Goal: Task Accomplishment & Management: Use online tool/utility

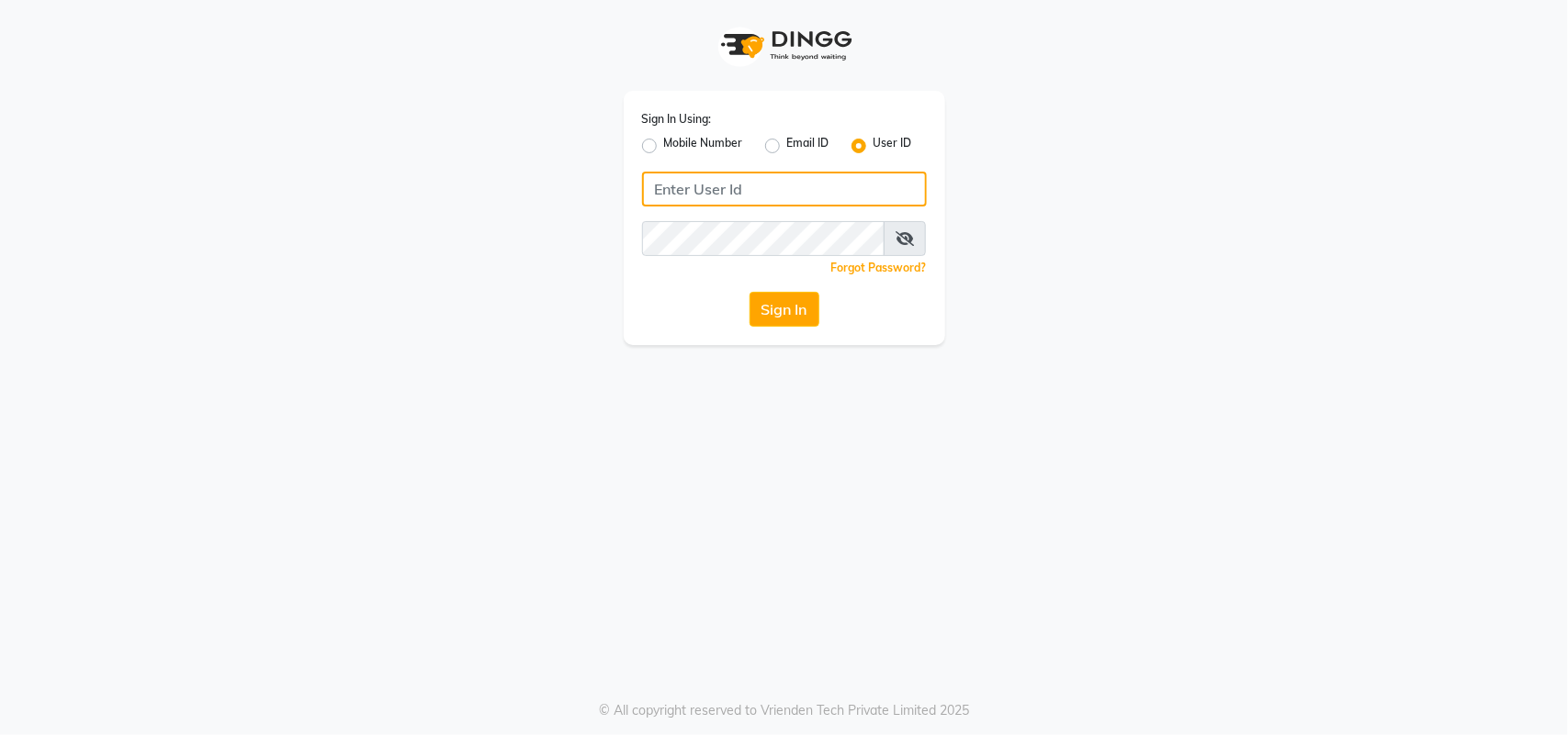
click at [845, 188] on input "Username" at bounding box center [784, 189] width 285 height 35
type input "kefi"
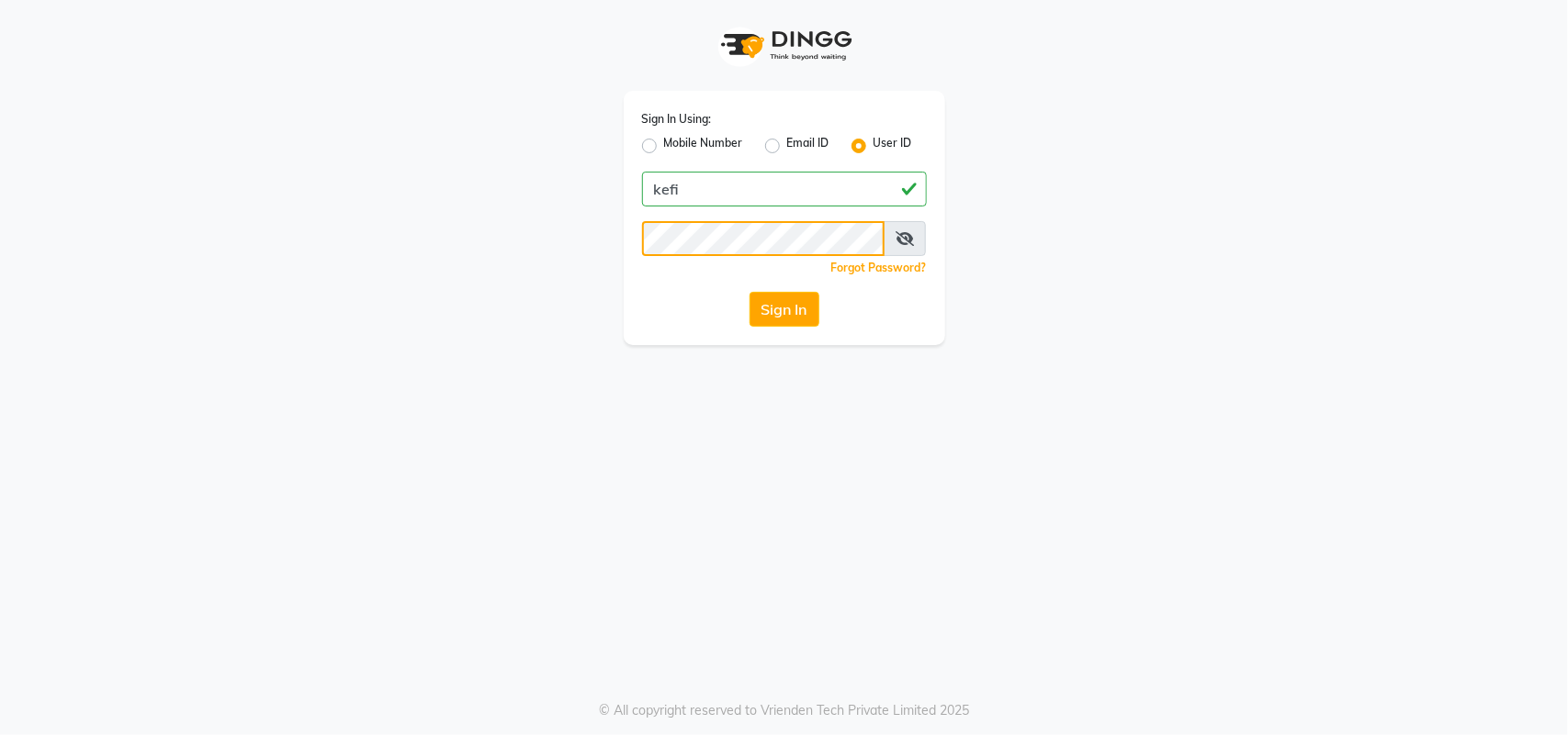
click at [749, 292] on button "Sign In" at bounding box center [784, 309] width 70 height 35
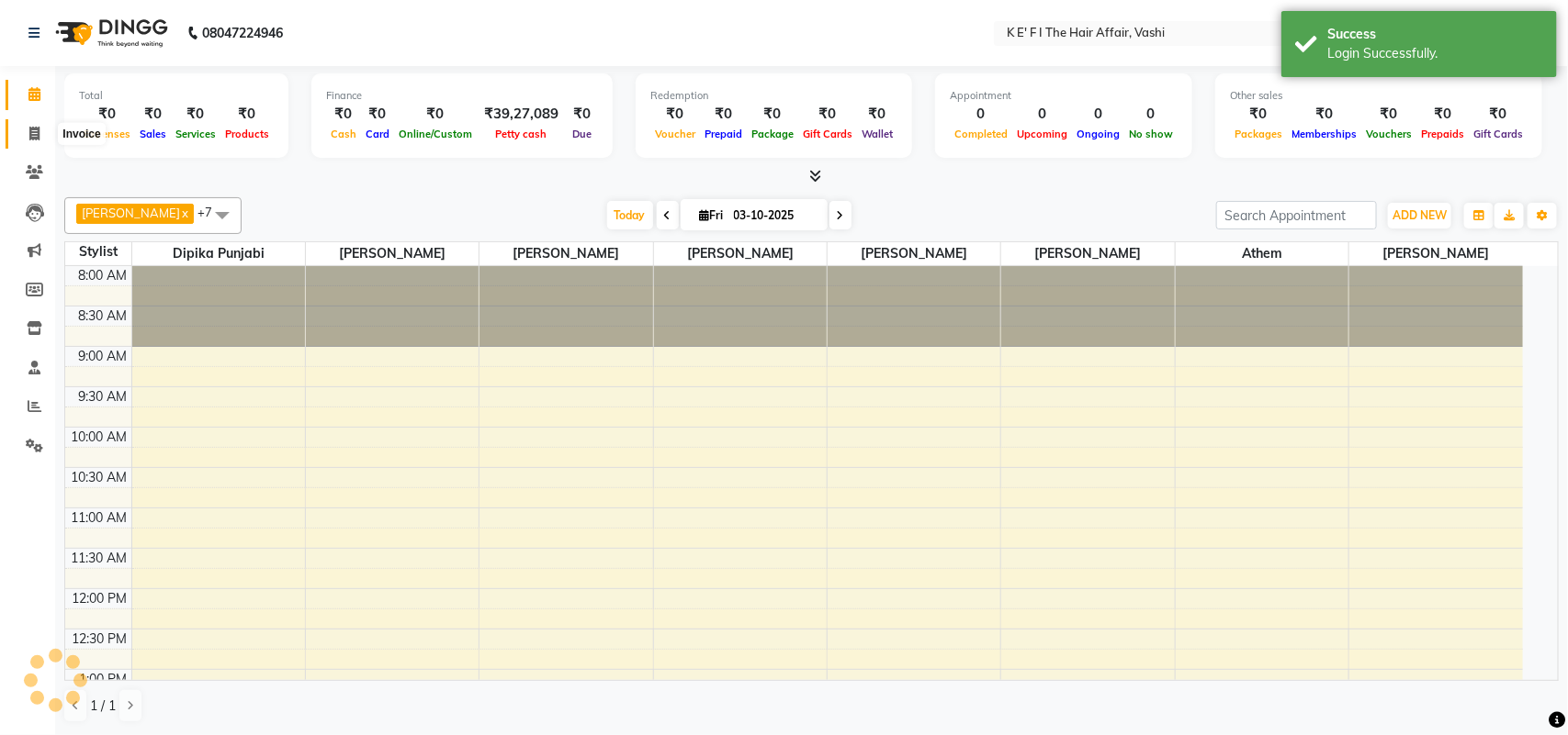
click at [38, 133] on icon at bounding box center [35, 134] width 10 height 14
select select "service"
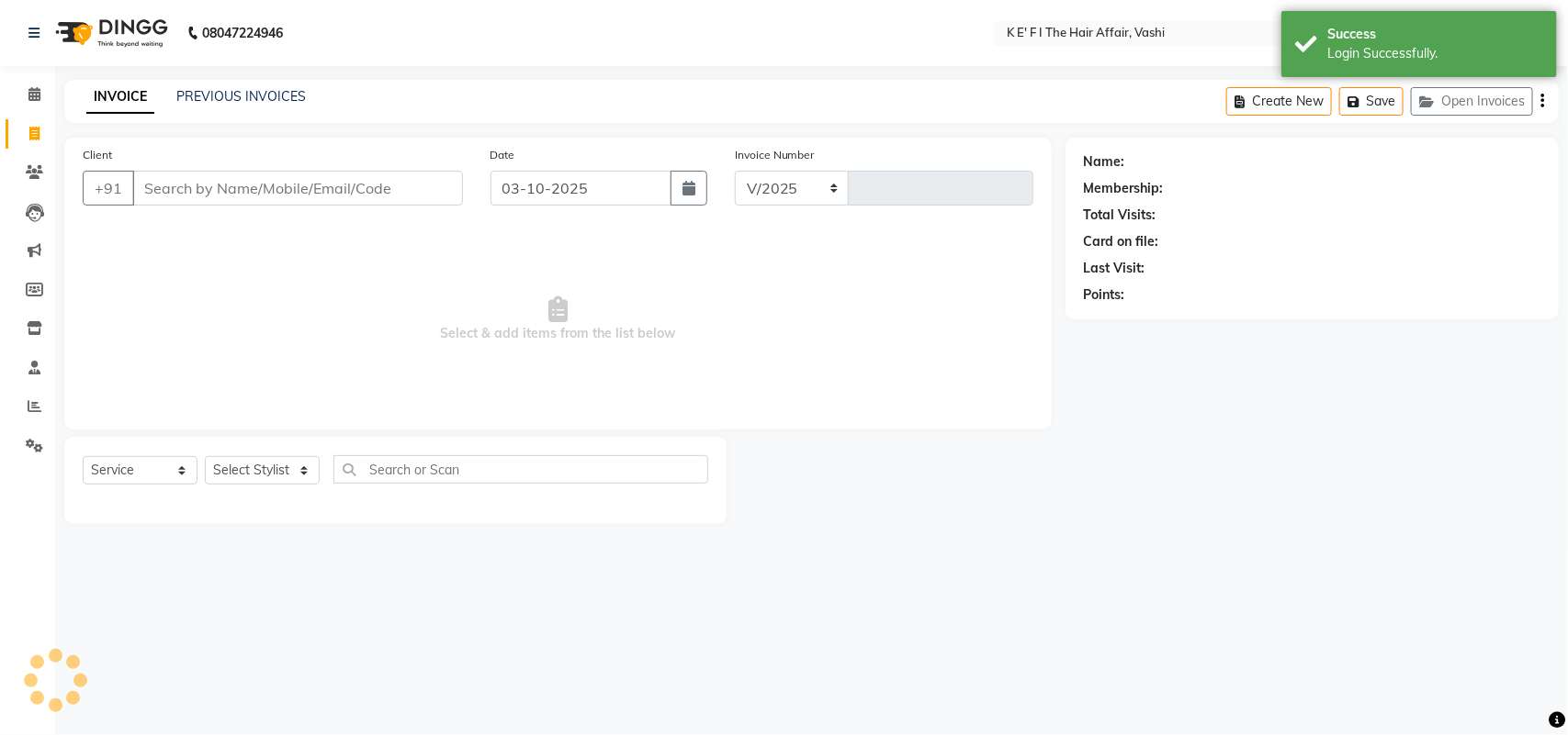
select select "6025"
type input "1421"
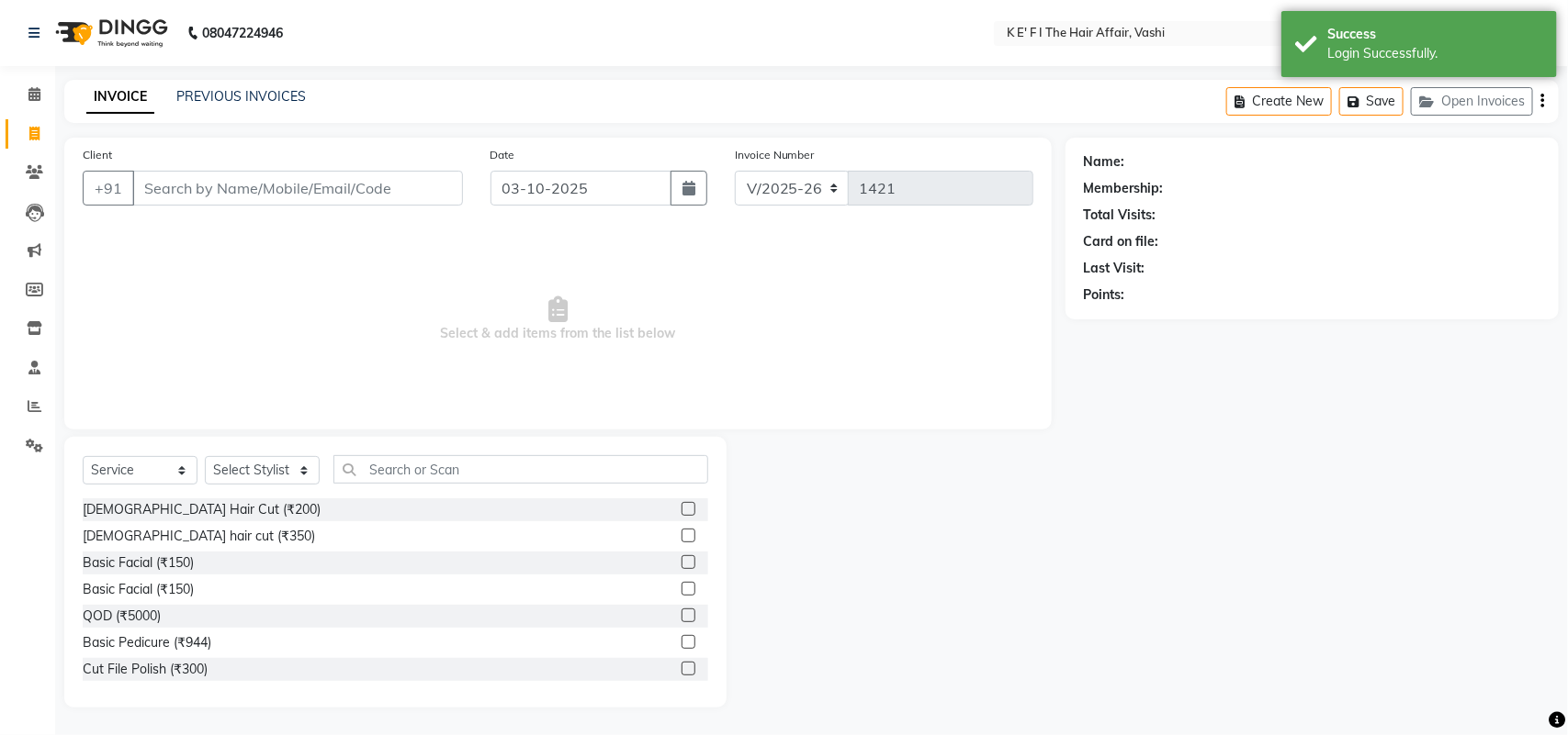
select select "43807"
